Goal: Information Seeking & Learning: Compare options

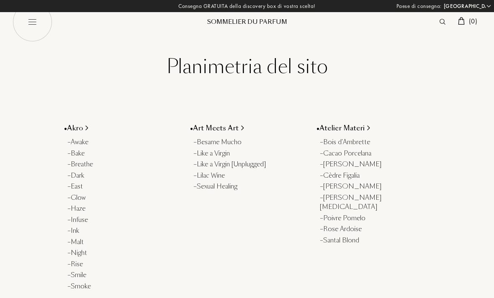
select select "IT"
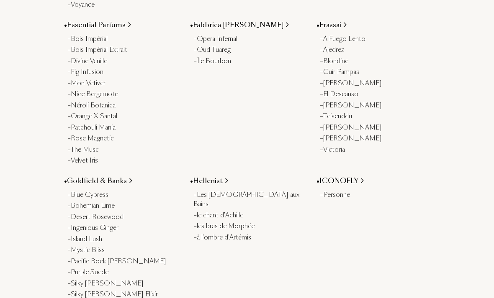
scroll to position [449, 0]
click at [347, 57] on div "– Blondine" at bounding box center [375, 61] width 110 height 10
click at [81, 58] on div "– Divine Vanille" at bounding box center [122, 61] width 110 height 10
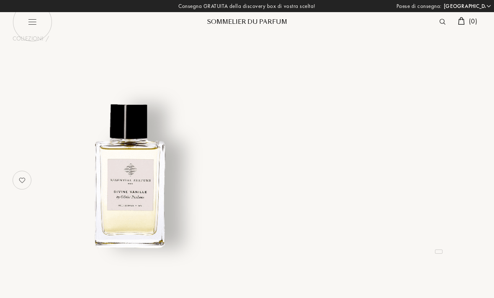
select select "IT"
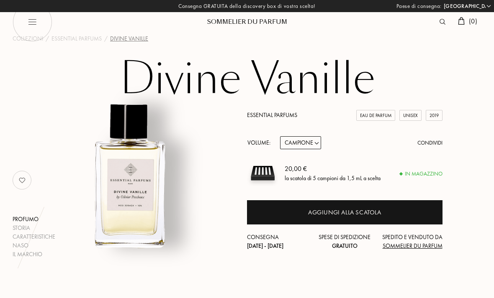
click at [335, 143] on div "Volume: Campione 10mL 100mL 150mL Condividi" at bounding box center [344, 142] width 195 height 13
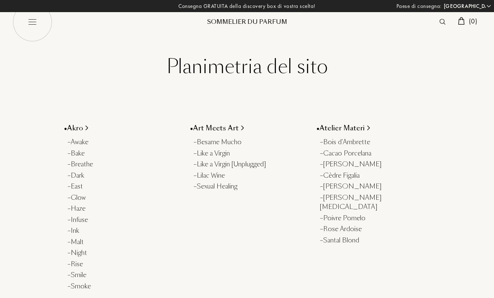
select select "IT"
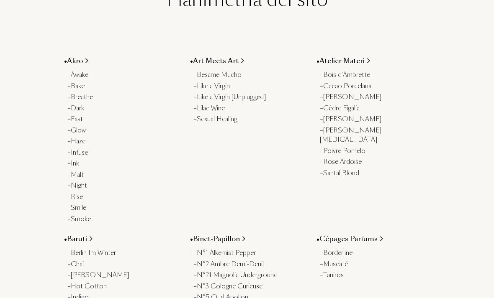
scroll to position [66, 0]
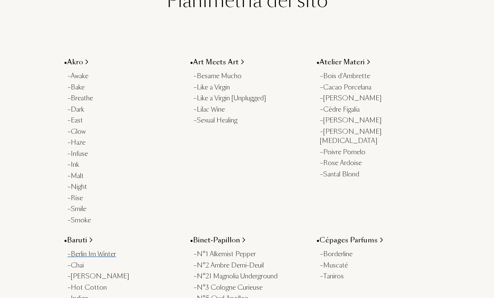
click at [112, 250] on div "– Berlin Im Winter" at bounding box center [122, 255] width 110 height 10
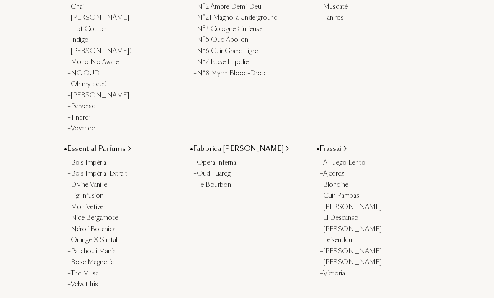
scroll to position [325, 0]
click at [350, 191] on div "– Cuir Pampas" at bounding box center [375, 196] width 110 height 10
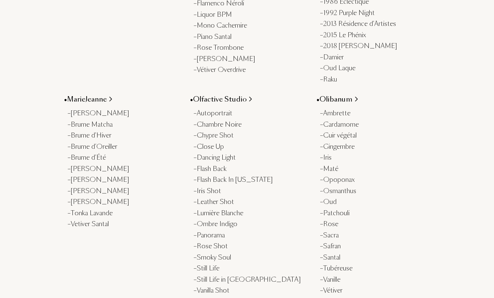
scroll to position [896, 0]
click at [235, 120] on div "– Chambre Noire" at bounding box center [248, 125] width 110 height 10
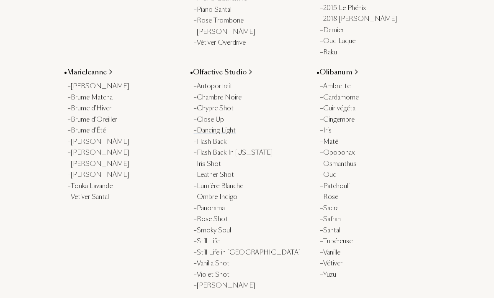
click at [229, 126] on div "– Dancing Light" at bounding box center [248, 131] width 110 height 10
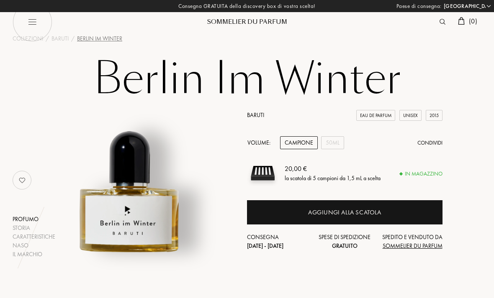
select select "IT"
click at [336, 144] on div "50mL" at bounding box center [332, 142] width 23 height 13
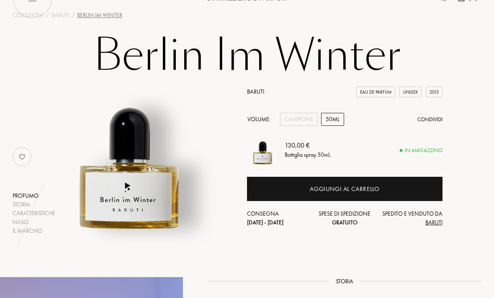
scroll to position [22, 0]
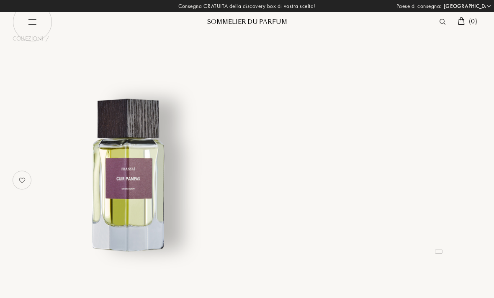
select select "IT"
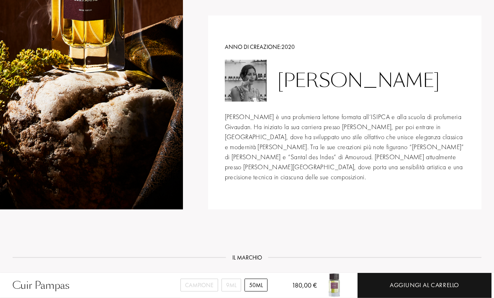
scroll to position [761, 0]
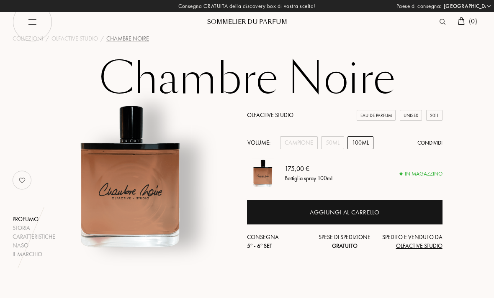
select select "IT"
click at [339, 140] on div "50mL" at bounding box center [332, 142] width 23 height 13
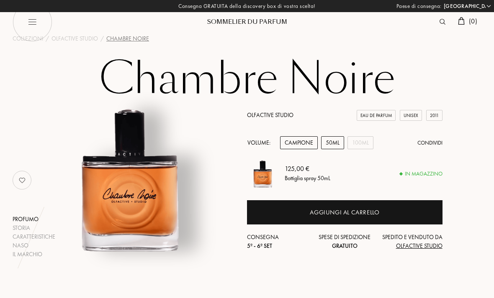
click at [302, 138] on div "Campione" at bounding box center [299, 142] width 38 height 13
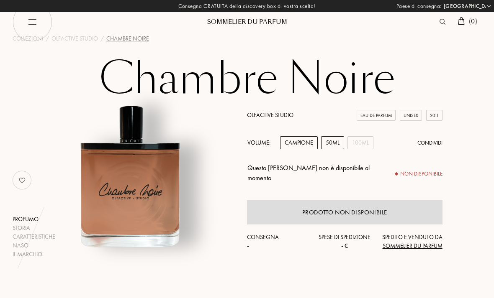
click at [334, 141] on div "50mL" at bounding box center [332, 142] width 23 height 13
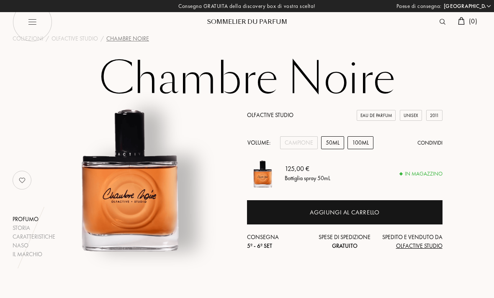
click at [361, 143] on div "100mL" at bounding box center [360, 142] width 26 height 13
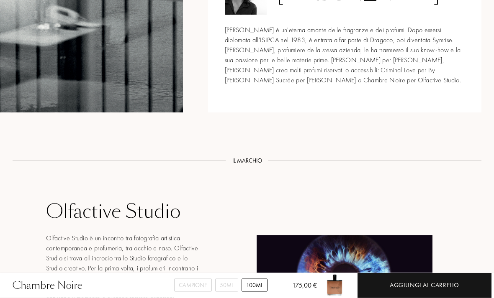
scroll to position [977, 0]
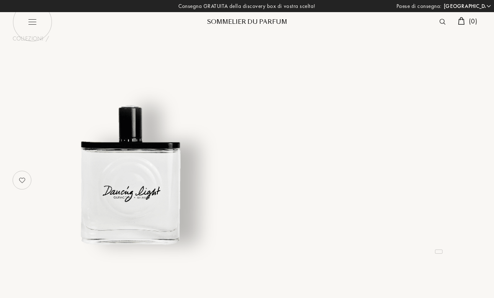
select select "IT"
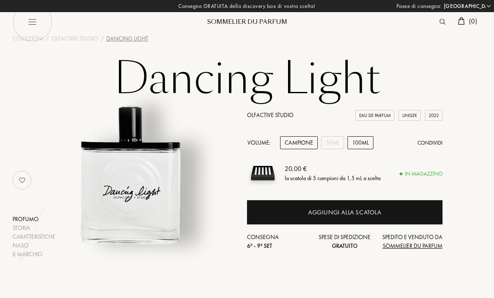
click at [364, 147] on div "100mL" at bounding box center [360, 142] width 26 height 13
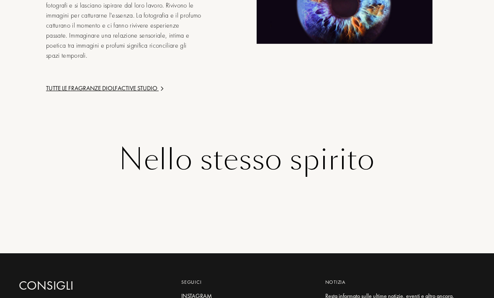
scroll to position [1105, 0]
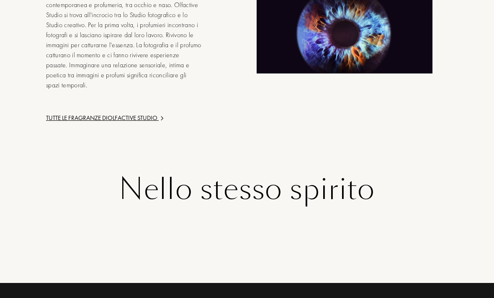
click at [150, 113] on div "Tutte le fragranze di Olfactive Studio" at bounding box center [124, 118] width 156 height 10
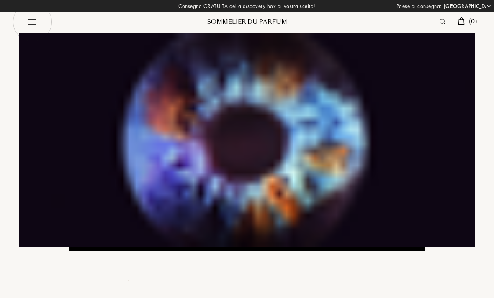
select select "IT"
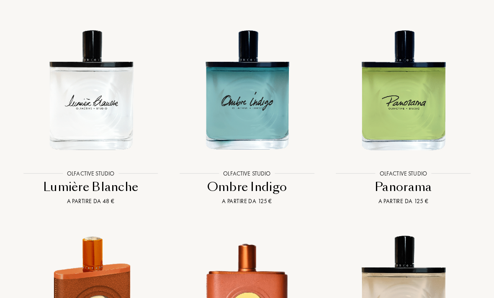
scroll to position [1725, 0]
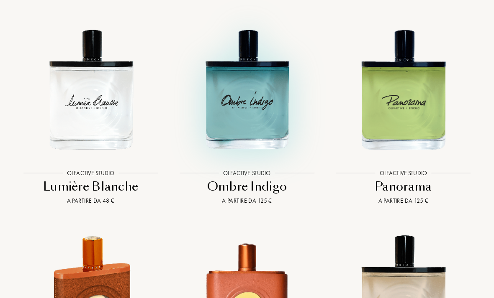
click at [251, 92] on img at bounding box center [247, 89] width 141 height 141
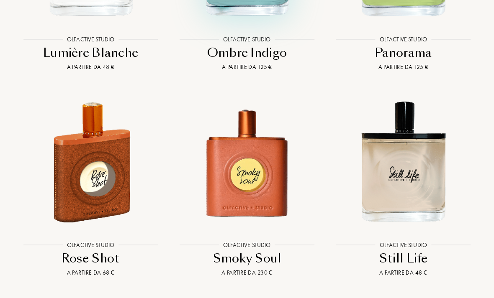
scroll to position [1894, 0]
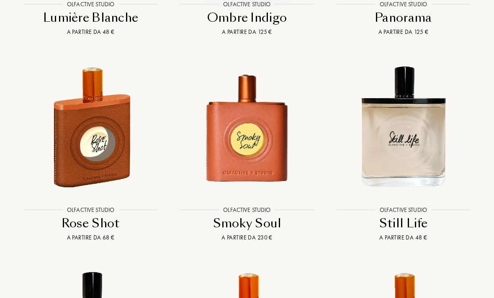
click at [101, 140] on img at bounding box center [90, 126] width 141 height 141
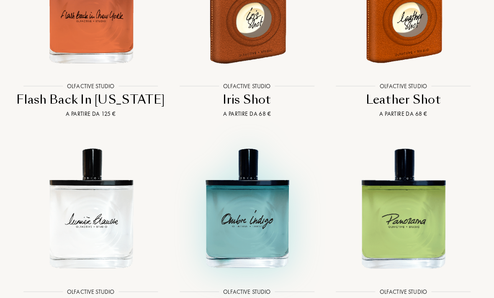
scroll to position [1560, 0]
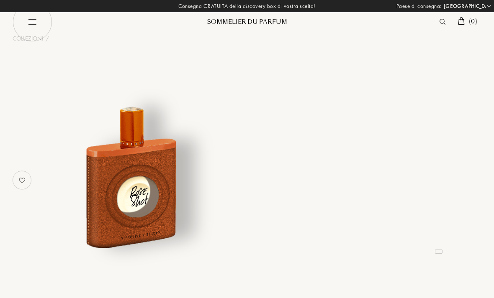
select select "IT"
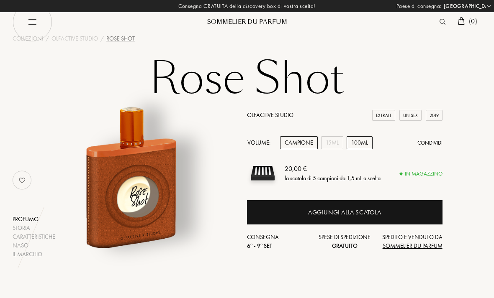
click at [364, 143] on div "100mL" at bounding box center [359, 142] width 26 height 13
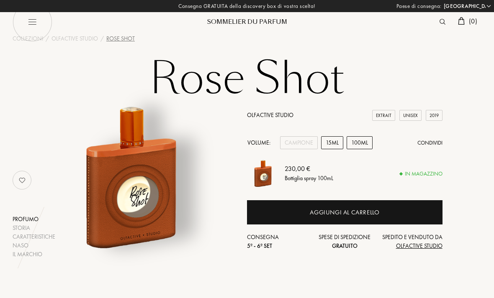
click at [335, 145] on div "15mL" at bounding box center [332, 142] width 22 height 13
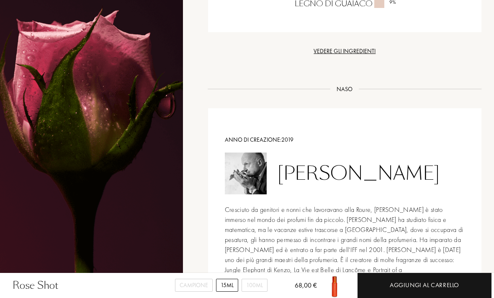
scroll to position [701, 0]
